Goal: Information Seeking & Learning: Learn about a topic

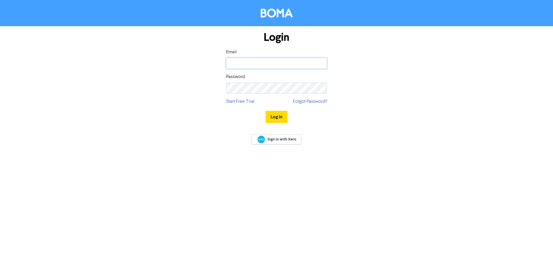
click at [274, 62] on input "email" at bounding box center [276, 63] width 101 height 11
type input "kate@epplett.co.nz"
click at [265, 111] on button "Log In" at bounding box center [276, 117] width 22 height 12
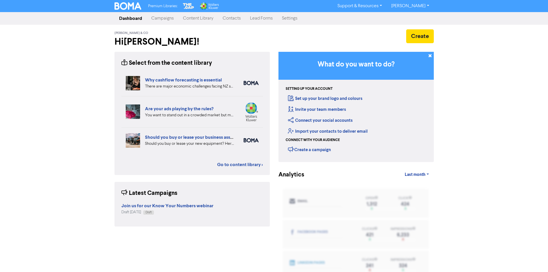
click at [207, 23] on link "Content Library" at bounding box center [198, 19] width 40 height 12
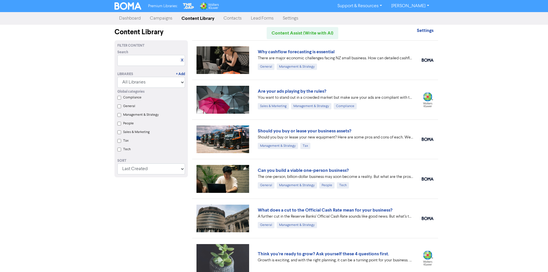
click at [478, 67] on div "Premium Libraries: Support & Resources Video Tutorials FAQ & Guides Marketing E…" at bounding box center [274, 136] width 548 height 272
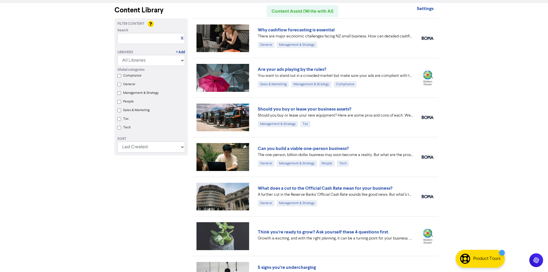
drag, startPoint x: 496, startPoint y: 86, endPoint x: 493, endPoint y: 94, distance: 8.1
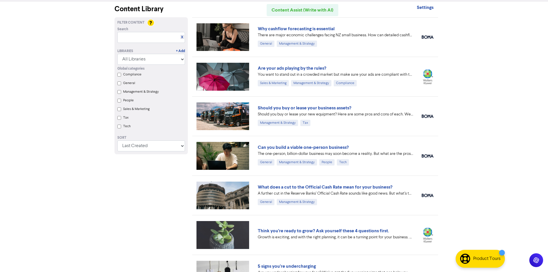
click at [477, 87] on div "Premium Libraries: Support & Resources Video Tutorials FAQ & Guides Marketing E…" at bounding box center [274, 113] width 548 height 272
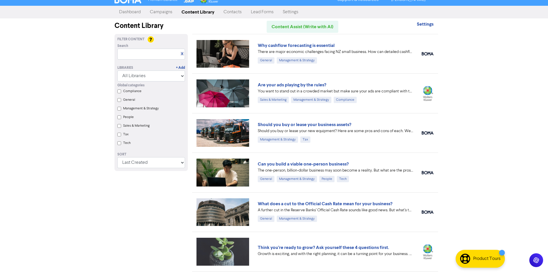
scroll to position [5, 0]
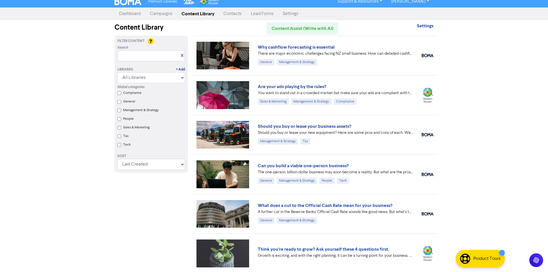
drag, startPoint x: 467, startPoint y: 118, endPoint x: 467, endPoint y: 122, distance: 4.0
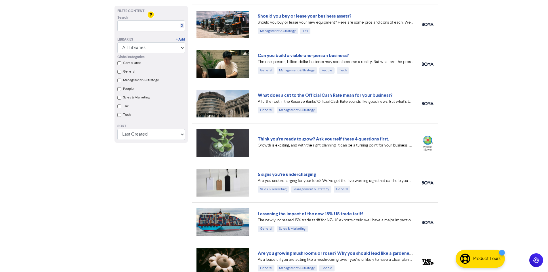
scroll to position [120, 0]
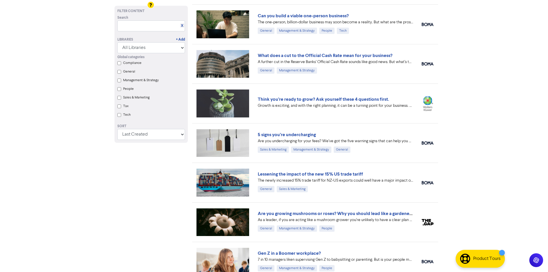
drag, startPoint x: 482, startPoint y: 140, endPoint x: 482, endPoint y: 153, distance: 12.7
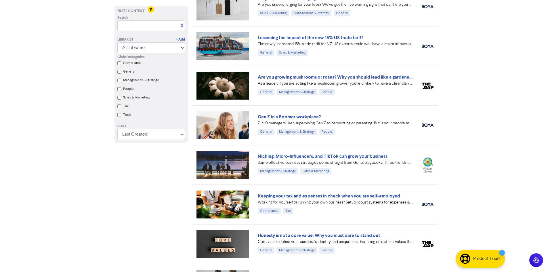
scroll to position [292, 0]
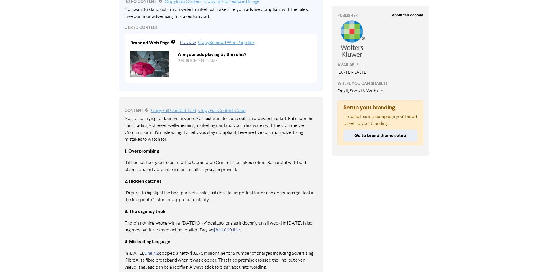
scroll to position [271, 0]
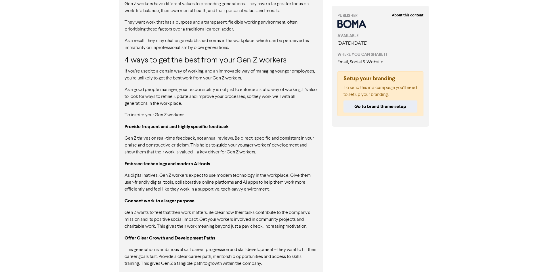
scroll to position [516, 0]
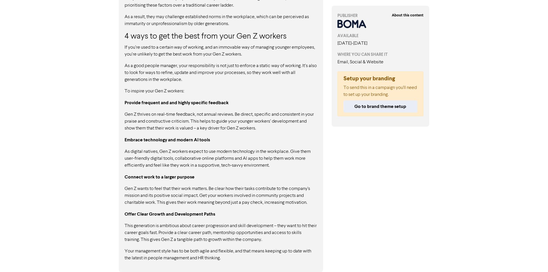
click at [324, 119] on div "CONTENT Copy Full Content Text Copy Full Content Code Gen Z workers may not be …" at bounding box center [221, 28] width 213 height 488
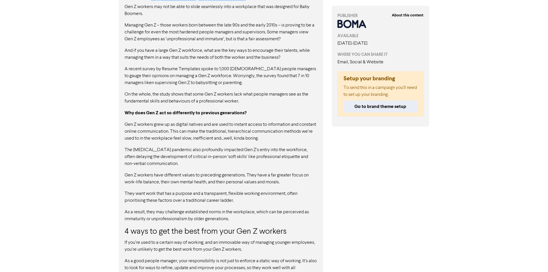
scroll to position [199, 0]
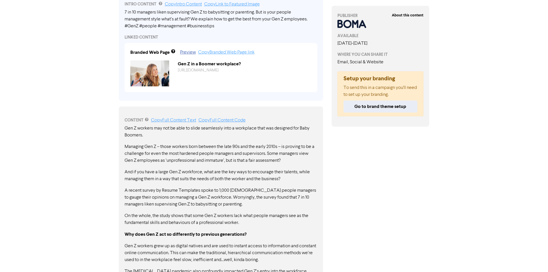
click at [293, 136] on p "Gen Z workers may not be able to slide seamlessly into a workplace that was des…" at bounding box center [221, 132] width 193 height 14
